Goal: Information Seeking & Learning: Learn about a topic

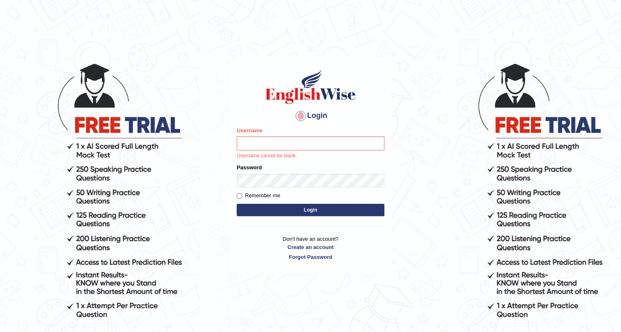
drag, startPoint x: 320, startPoint y: 152, endPoint x: 320, endPoint y: 147, distance: 4.9
click at [320, 150] on div "Username Username cannot be blank." at bounding box center [311, 142] width 148 height 33
click at [320, 143] on input "Username" at bounding box center [311, 143] width 148 height 14
type input "0410675043"
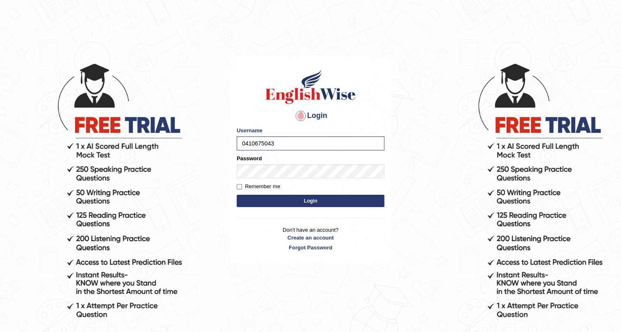
click at [298, 204] on button "Login" at bounding box center [311, 200] width 148 height 12
click at [297, 204] on button "Login" at bounding box center [311, 200] width 148 height 12
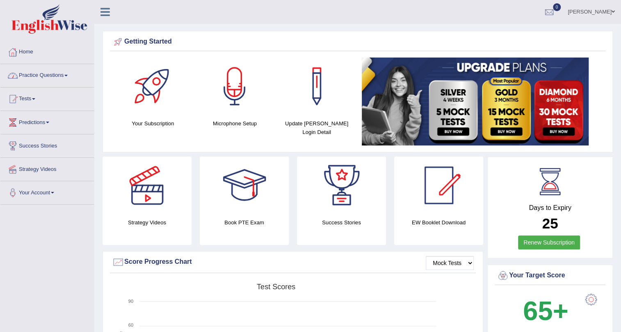
click at [69, 73] on link "Practice Questions" at bounding box center [47, 74] width 94 height 21
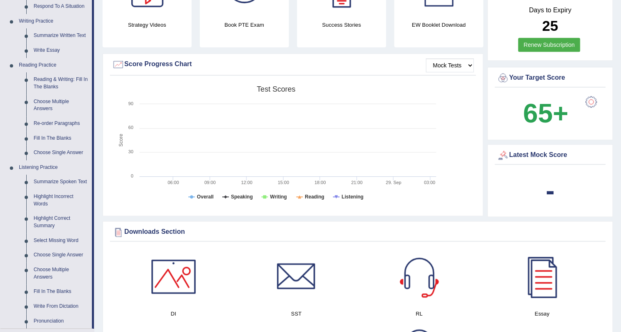
scroll to position [186, 0]
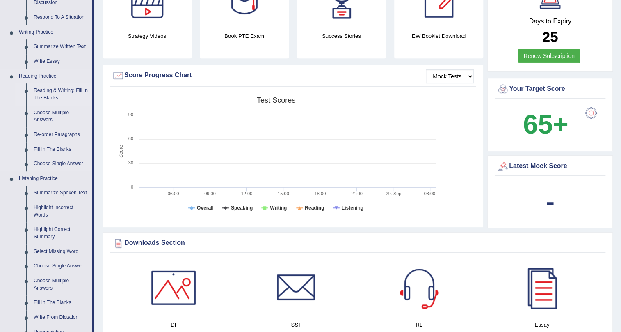
click at [78, 87] on link "Reading & Writing: Fill In The Blanks" at bounding box center [61, 94] width 62 height 22
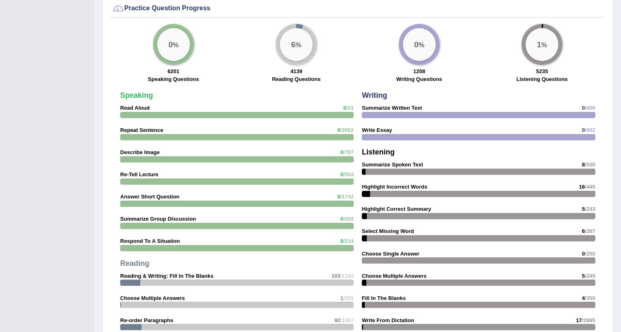
scroll to position [560, 0]
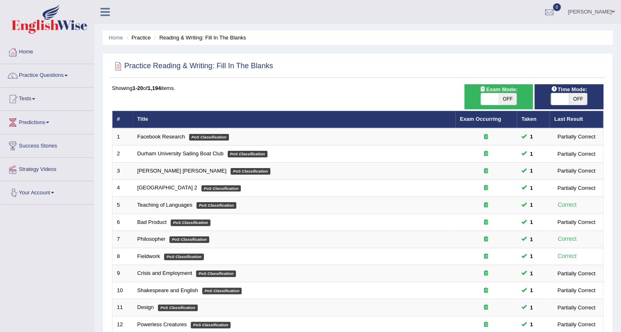
click at [57, 75] on link "Practice Questions" at bounding box center [47, 74] width 94 height 21
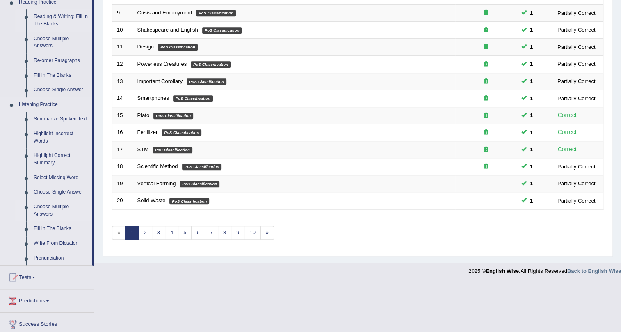
scroll to position [261, 0]
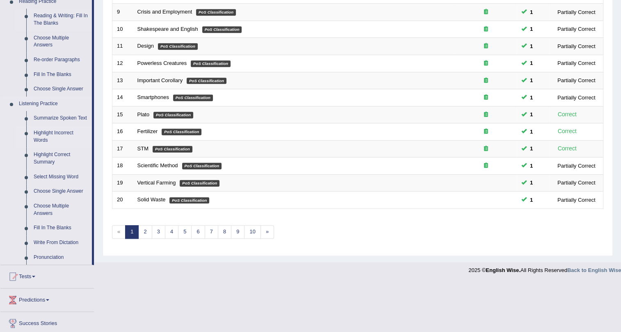
click at [66, 130] on link "Highlight Incorrect Words" at bounding box center [61, 137] width 62 height 22
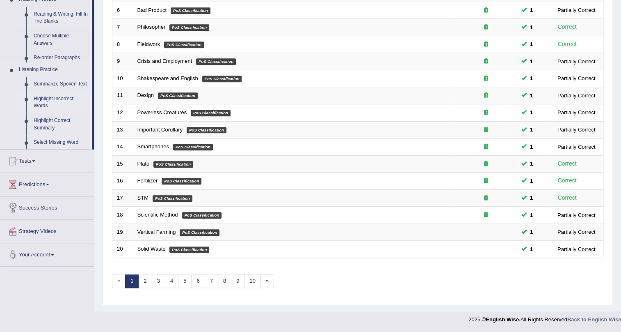
scroll to position [210, 0]
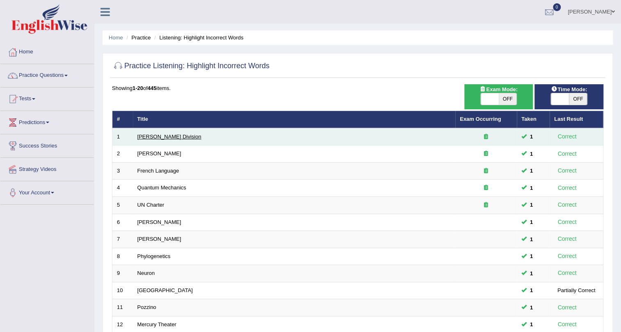
click at [142, 137] on link "Ward Division" at bounding box center [169, 136] width 64 height 6
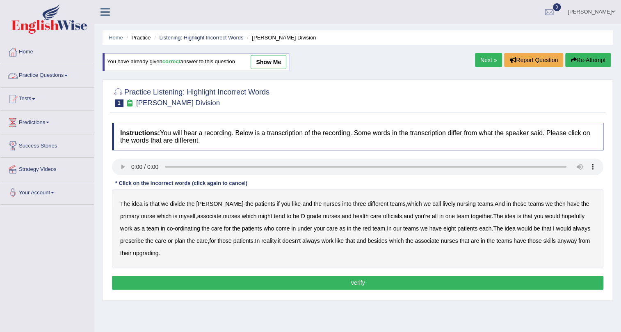
click at [53, 74] on link "Practice Questions" at bounding box center [47, 74] width 94 height 21
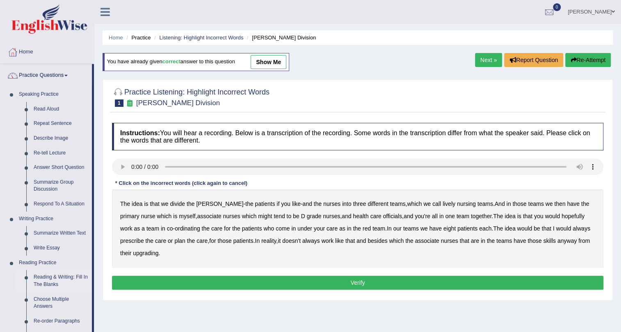
click at [64, 276] on link "Reading & Writing: Fill In The Blanks" at bounding box center [61, 281] width 62 height 22
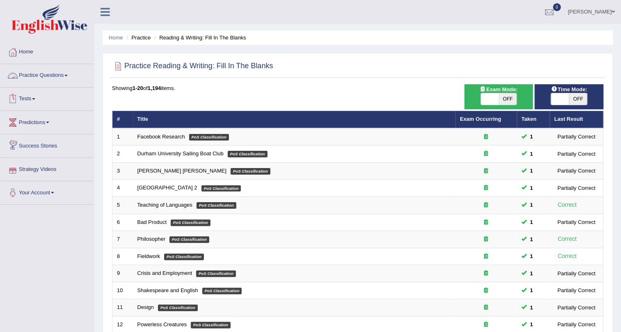
click at [64, 70] on link "Practice Questions" at bounding box center [47, 74] width 94 height 21
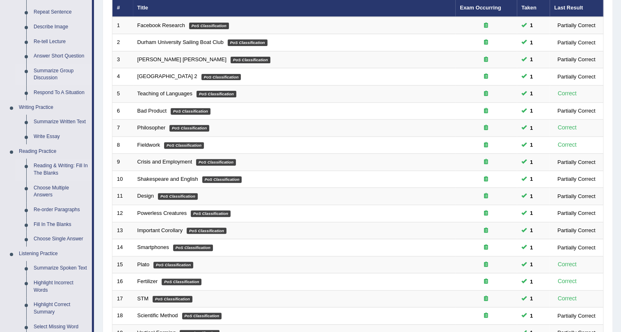
scroll to position [149, 0]
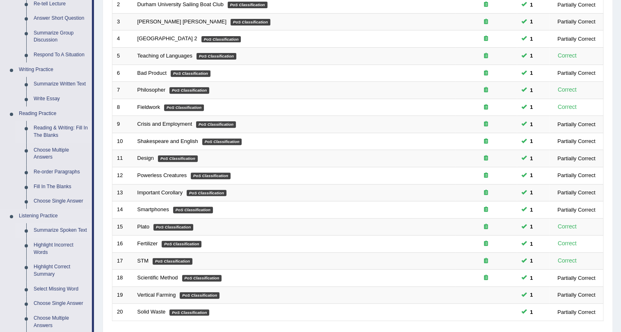
click at [64, 225] on link "Summarize Spoken Text" at bounding box center [61, 230] width 62 height 15
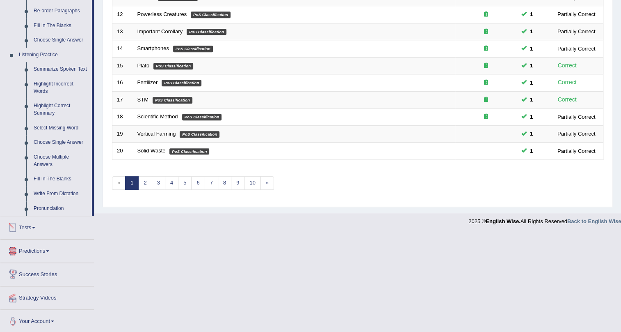
scroll to position [311, 0]
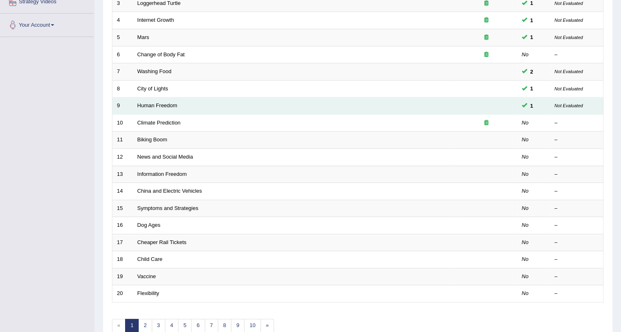
scroll to position [186, 0]
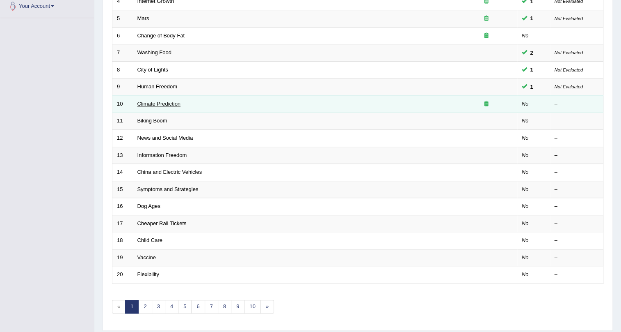
click at [156, 103] on link "Climate Prediction" at bounding box center [158, 104] width 43 height 6
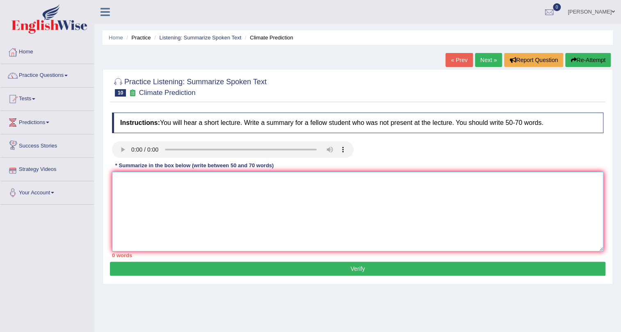
click at [155, 190] on textarea at bounding box center [358, 211] width 492 height 80
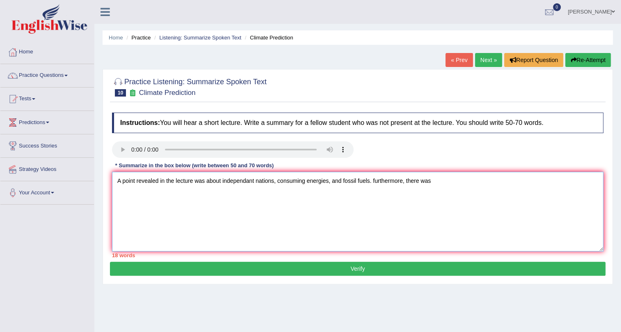
click at [375, 181] on textarea "A point revealed in the lecture was about independant nations, consuming energi…" at bounding box center [358, 211] width 492 height 80
click at [447, 178] on textarea "A point revealed in the lecture was about independant nations, consuming energi…" at bounding box center [358, 211] width 492 height 80
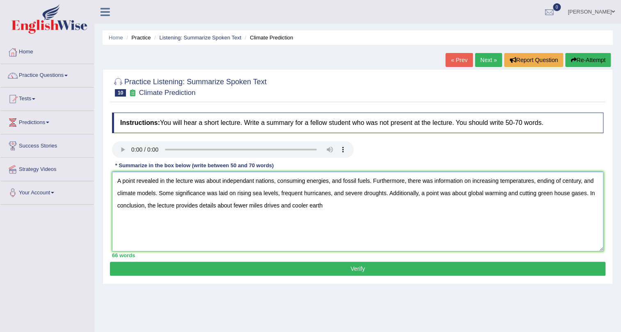
click at [292, 205] on textarea "A point revealed in the lecture was about independant nations, consuming energi…" at bounding box center [358, 211] width 492 height 80
click at [341, 207] on textarea "A point revealed in the lecture was about independant nations, consuming energi…" at bounding box center [358, 211] width 492 height 80
type textarea "A point revealed in the lecture was about independant nations, consuming energi…"
click at [363, 271] on button "Verify" at bounding box center [358, 268] width 496 height 14
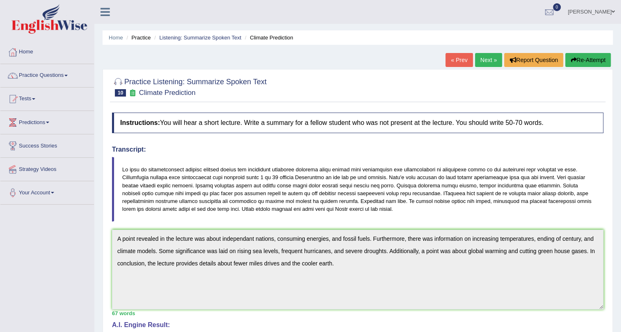
click at [488, 61] on link "Next »" at bounding box center [488, 60] width 27 height 14
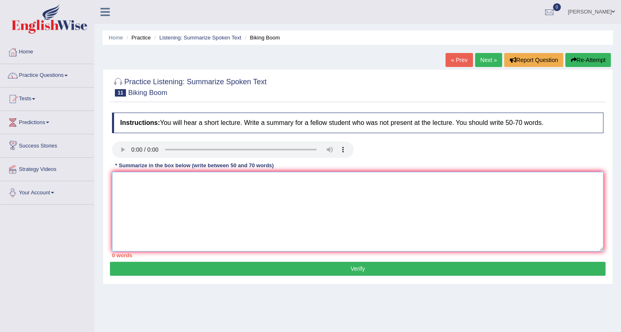
click at [158, 185] on textarea at bounding box center [358, 211] width 492 height 80
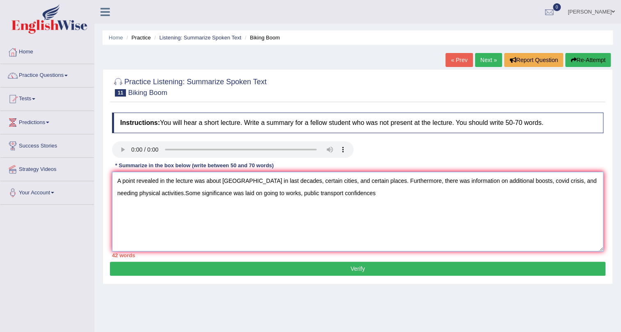
click at [320, 193] on textarea "A point revealed in the lecture was about [GEOGRAPHIC_DATA] in last decades, ce…" at bounding box center [358, 211] width 492 height 80
click at [360, 195] on textarea "A point revealed in the lecture was about [GEOGRAPHIC_DATA] in last decades, ce…" at bounding box center [358, 211] width 492 height 80
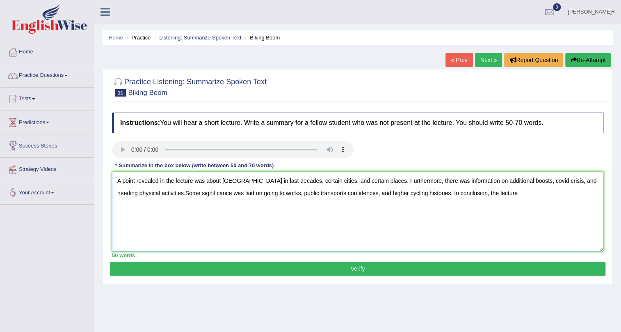
type textarea "A point revealed in the lecture was about [GEOGRAPHIC_DATA] in last decades, ce…"
click at [606, 9] on link "[PERSON_NAME]" at bounding box center [591, 10] width 59 height 21
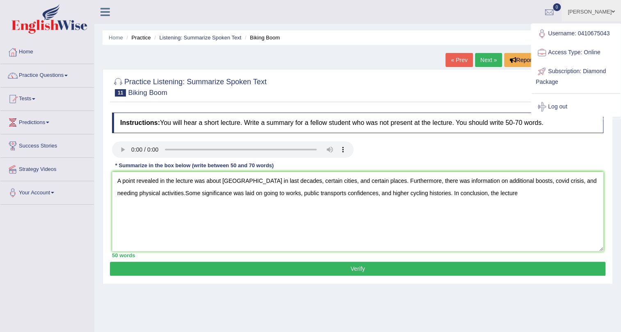
drag, startPoint x: 423, startPoint y: 31, endPoint x: 413, endPoint y: 30, distance: 9.9
click at [423, 32] on ul "Home Practice Listening: Summarize Spoken Text Biking Boom" at bounding box center [358, 37] width 510 height 14
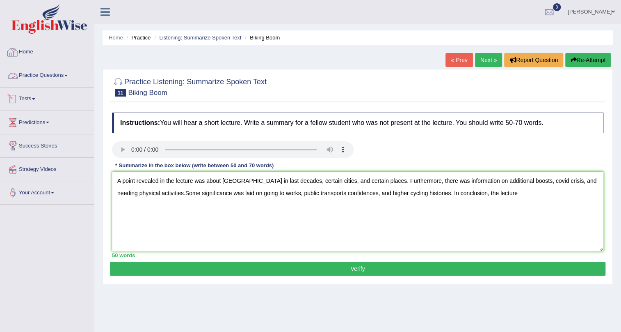
click at [30, 50] on link "Home" at bounding box center [47, 51] width 94 height 21
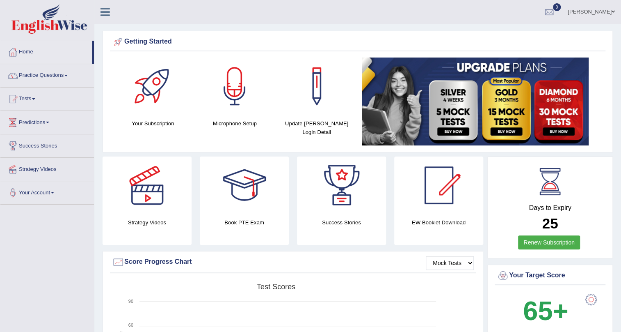
click at [603, 9] on link "[PERSON_NAME]" at bounding box center [591, 10] width 59 height 21
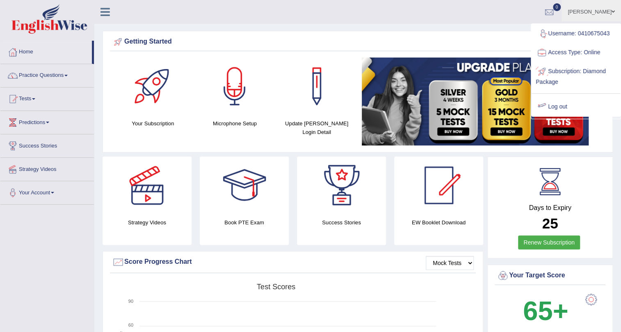
click at [558, 102] on link "Log out" at bounding box center [576, 106] width 89 height 19
